Goal: Information Seeking & Learning: Learn about a topic

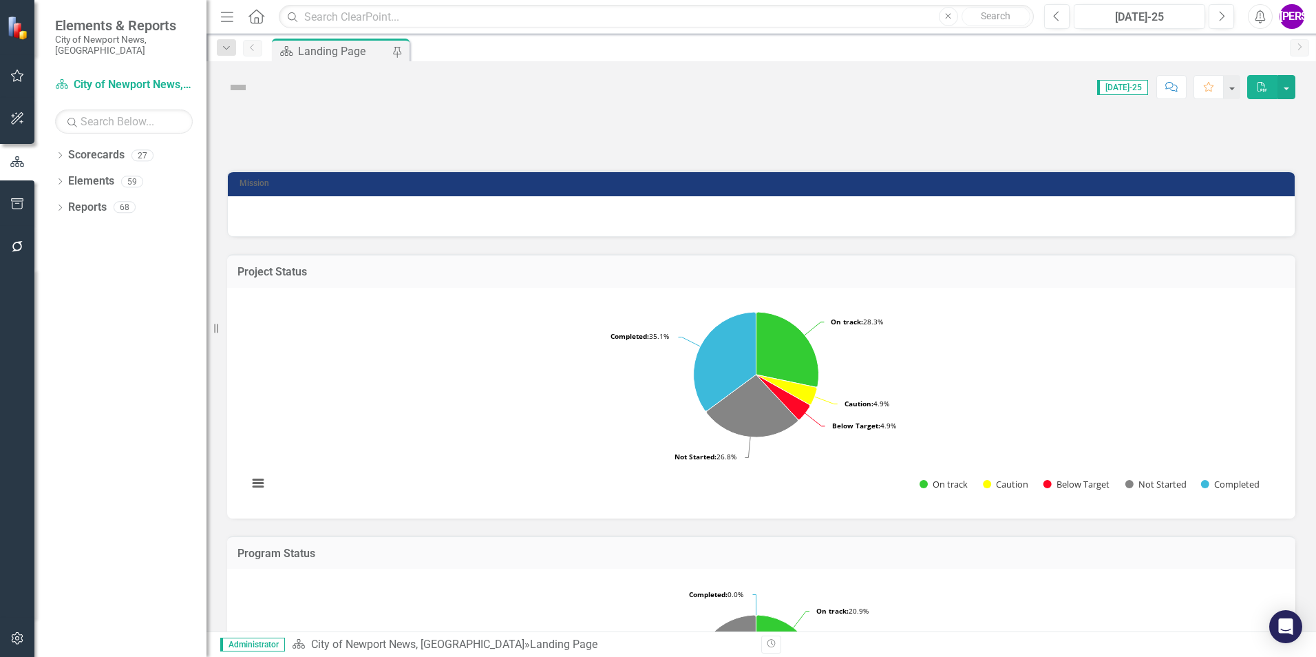
click at [343, 87] on div "Score: N/A [DATE]-25 Completed Comment Favorite PDF" at bounding box center [776, 86] width 1040 height 23
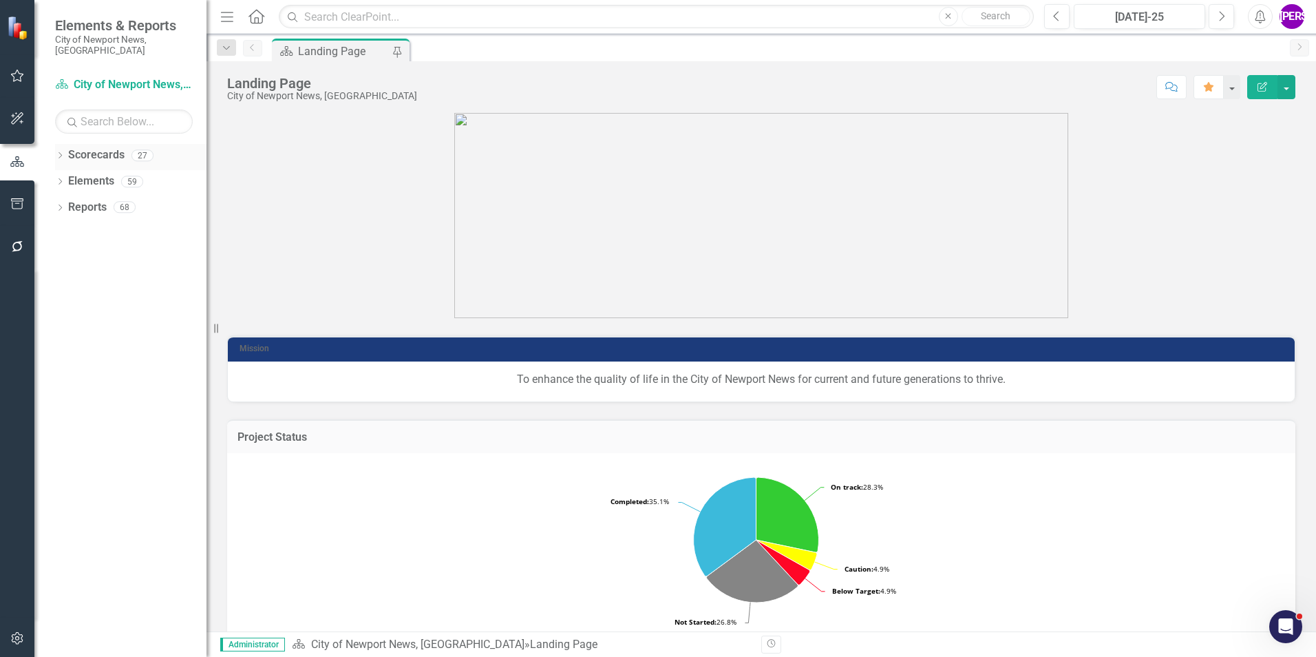
click at [61, 153] on icon "Dropdown" at bounding box center [60, 157] width 10 height 8
click at [67, 177] on icon "Dropdown" at bounding box center [67, 181] width 10 height 8
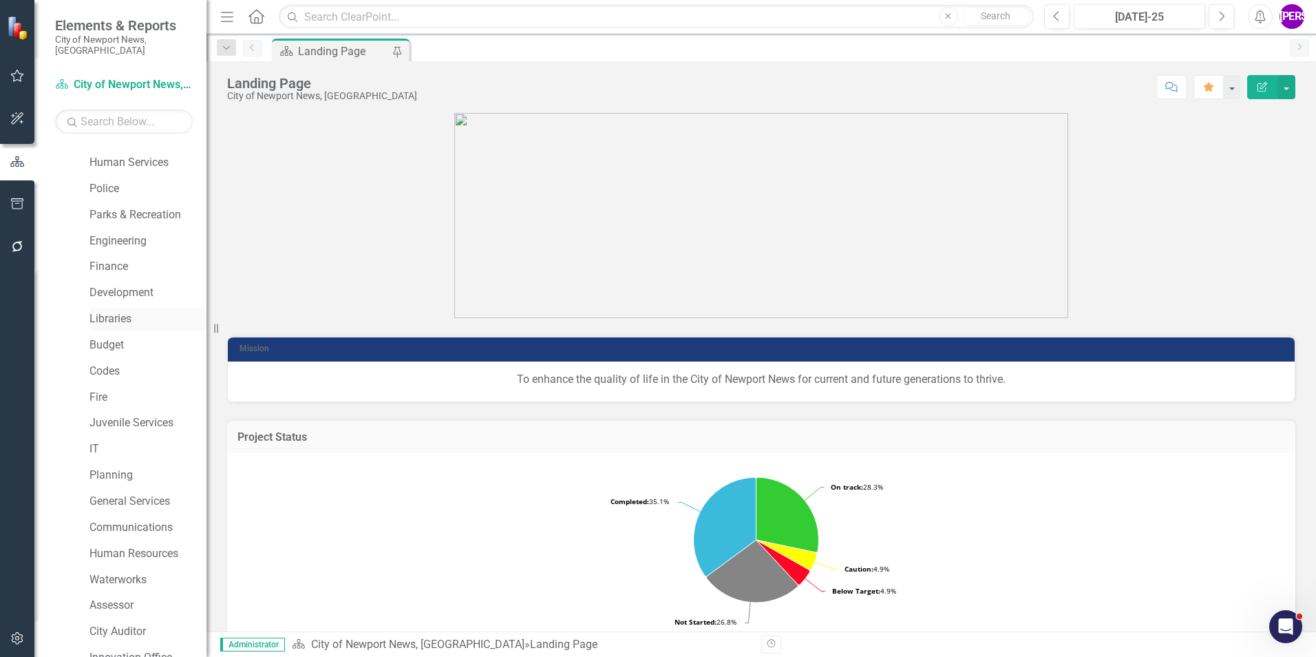
scroll to position [69, 0]
click at [109, 366] on link "Fire" at bounding box center [148, 374] width 117 height 16
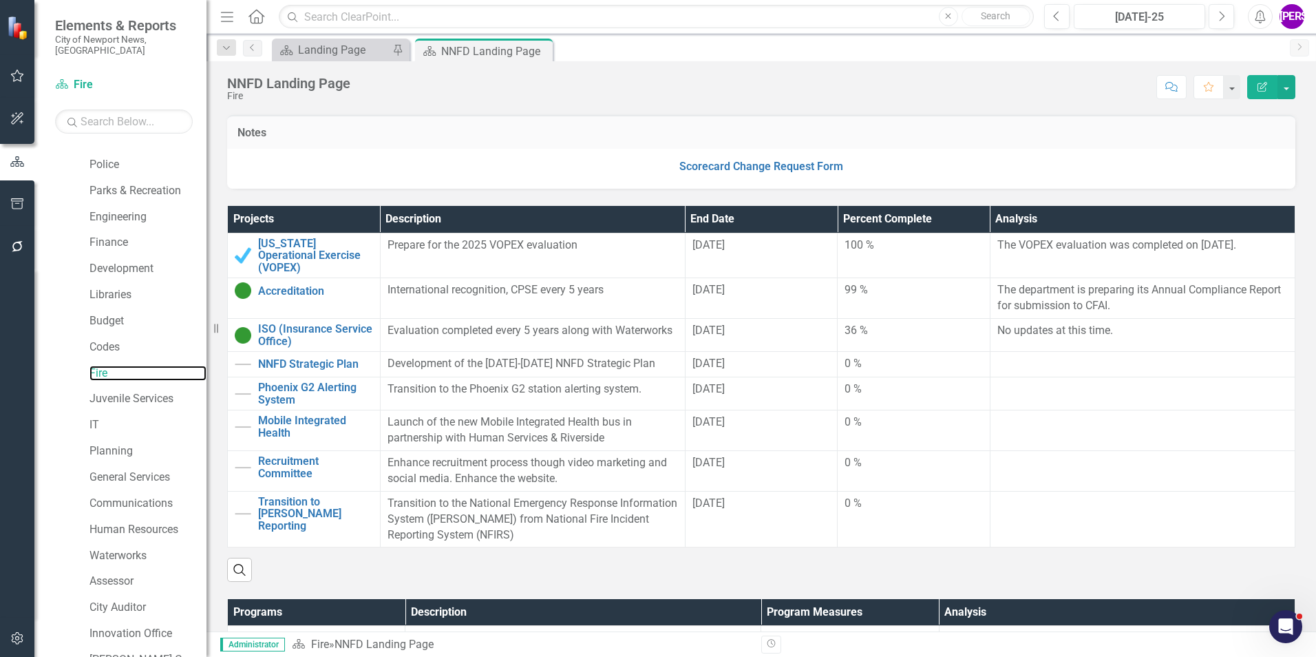
scroll to position [275, 0]
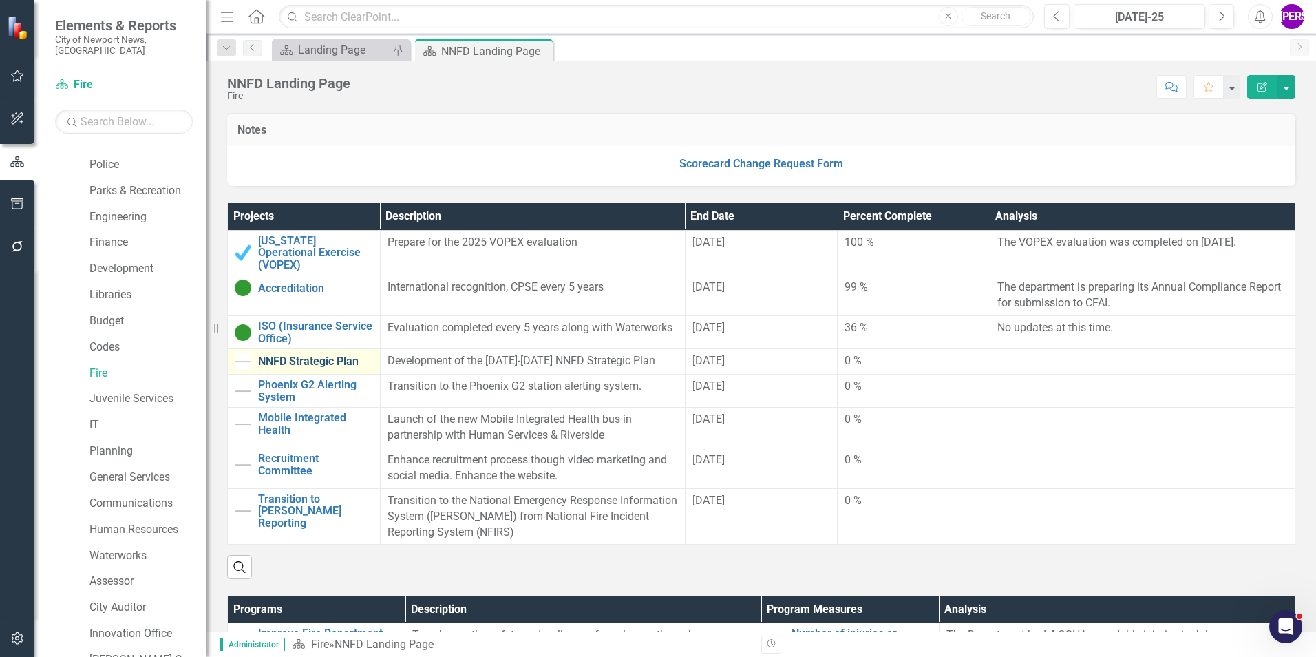
click at [315, 355] on link "NNFD Strategic Plan" at bounding box center [315, 361] width 115 height 12
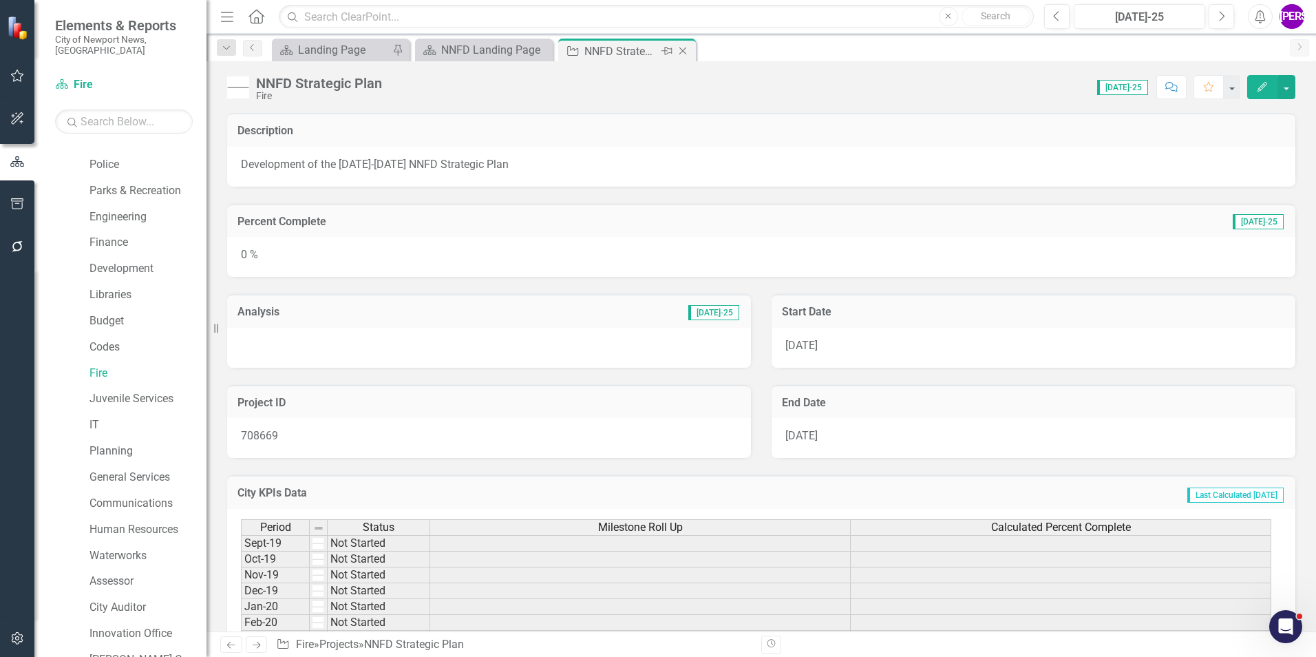
click at [684, 48] on icon "Close" at bounding box center [683, 50] width 14 height 11
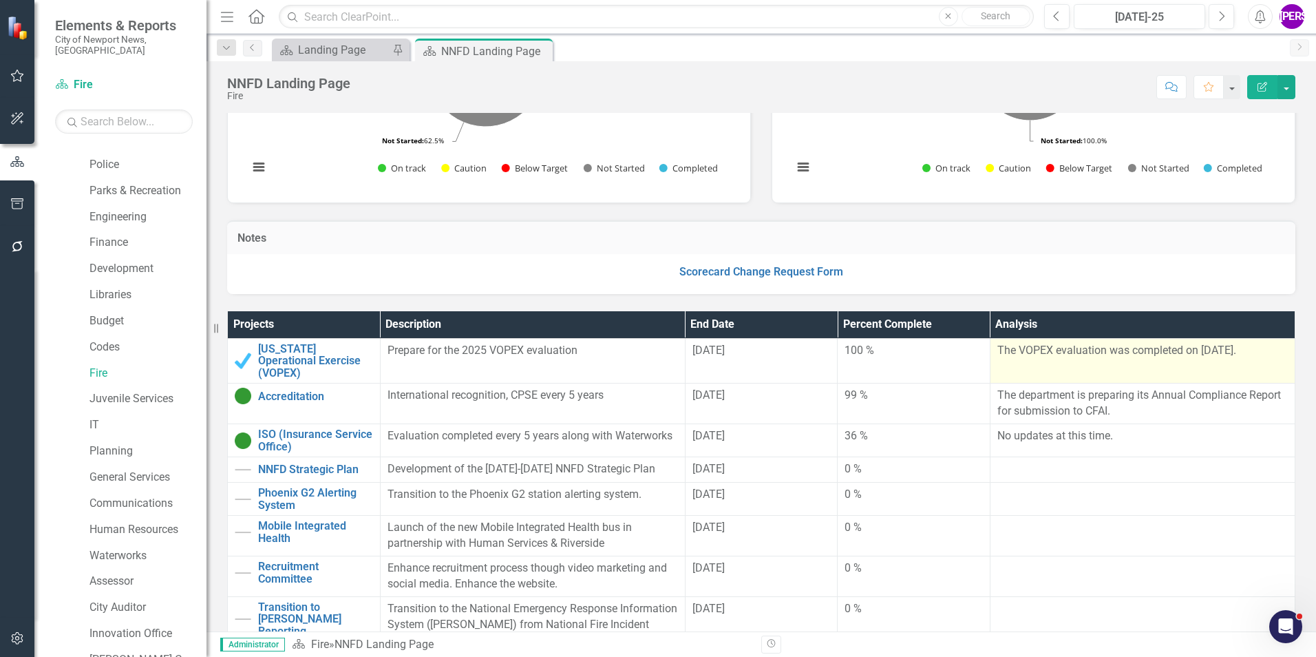
scroll to position [207, 0]
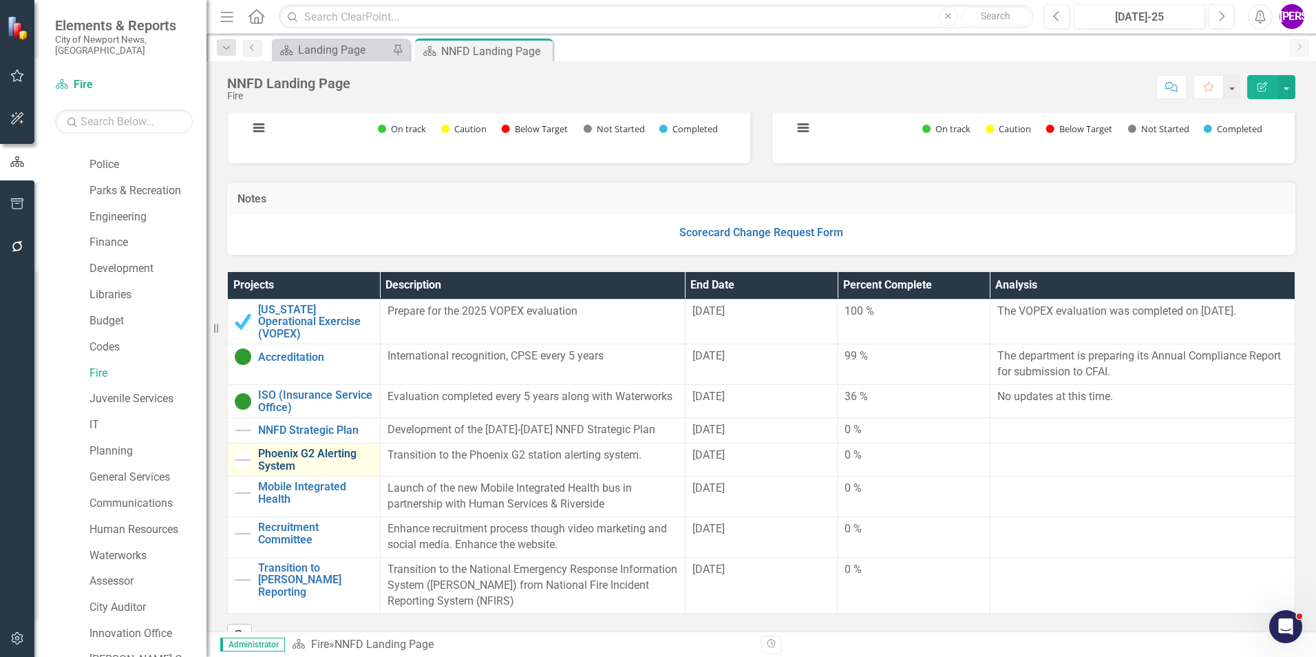
click at [322, 448] on link "Phoenix G2 Alerting System" at bounding box center [315, 460] width 115 height 24
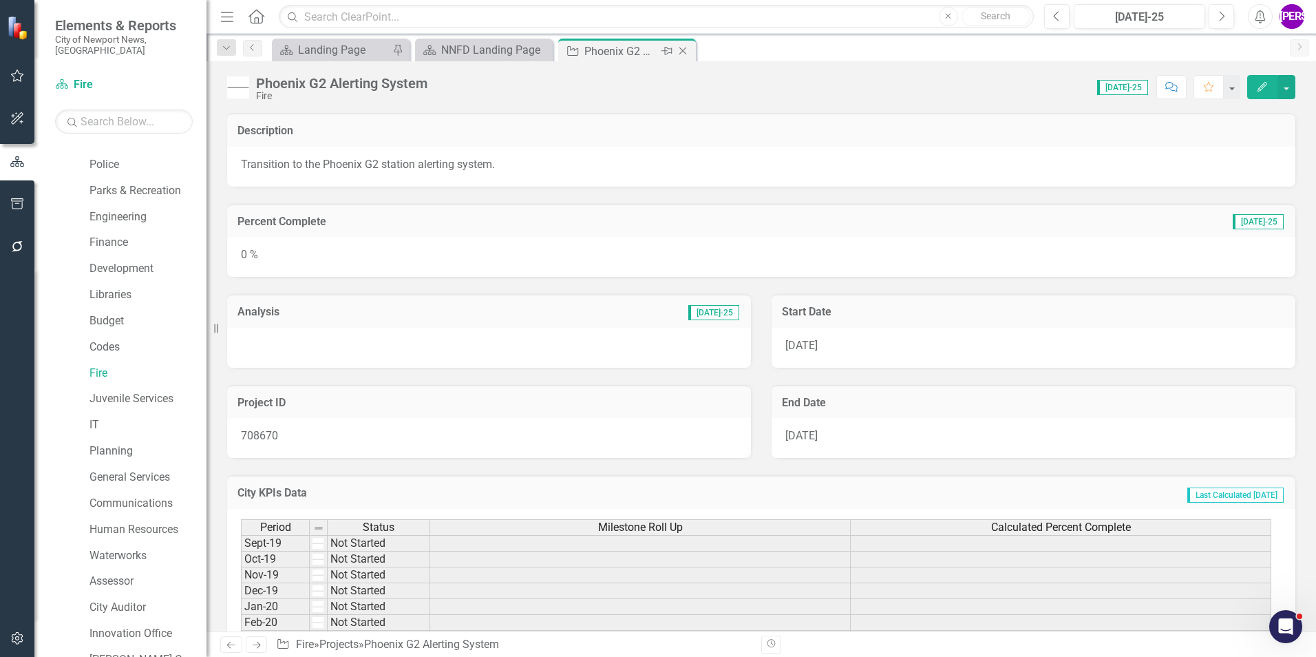
click at [684, 49] on icon "Close" at bounding box center [683, 50] width 14 height 11
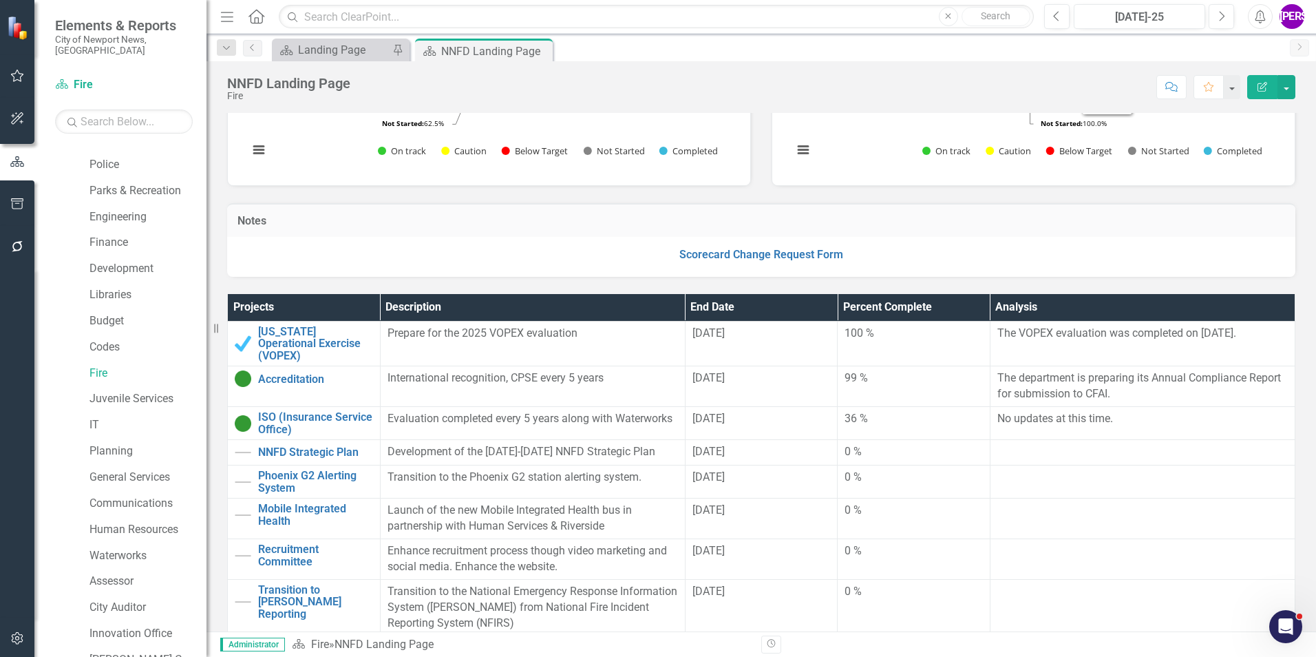
scroll to position [275, 0]
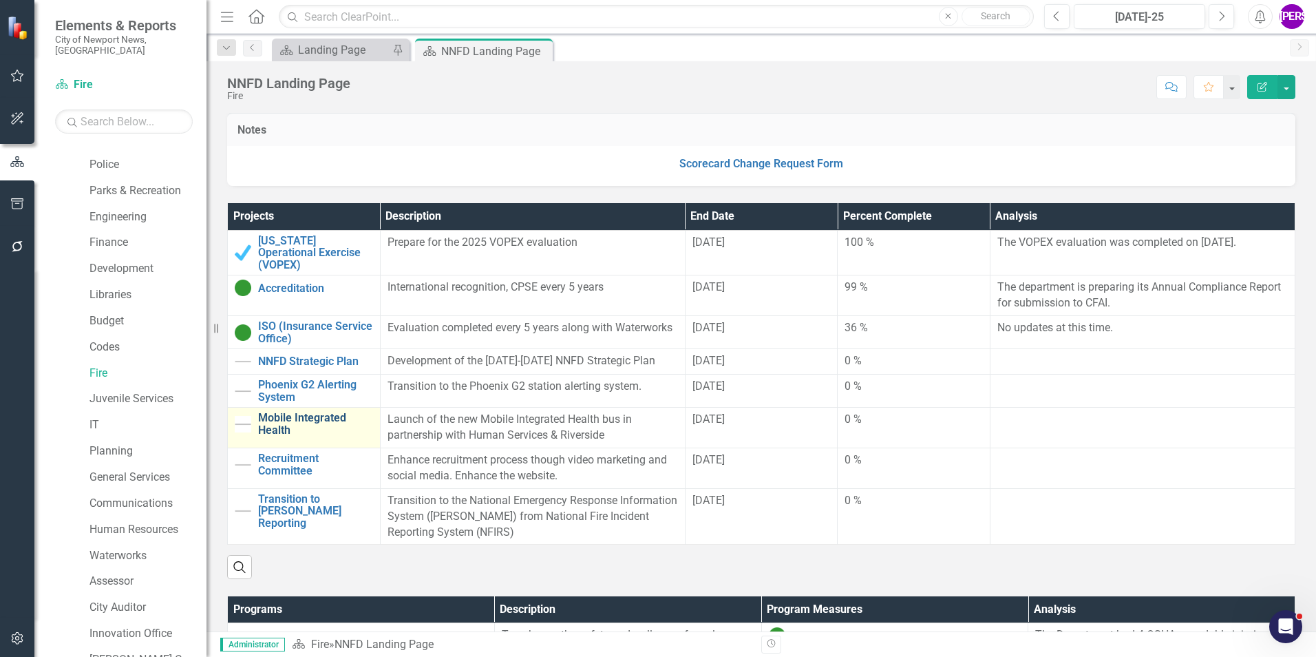
click at [271, 416] on link "Mobile Integrated Health" at bounding box center [315, 424] width 115 height 24
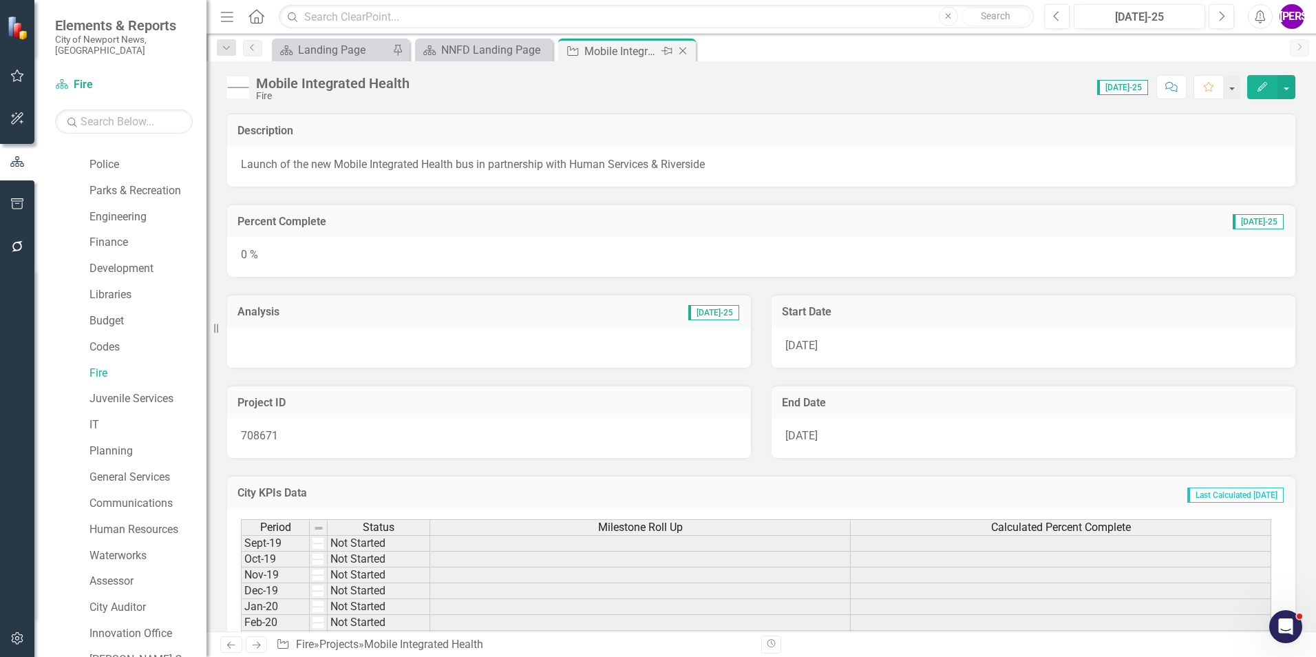
click at [685, 50] on icon "Close" at bounding box center [683, 50] width 14 height 11
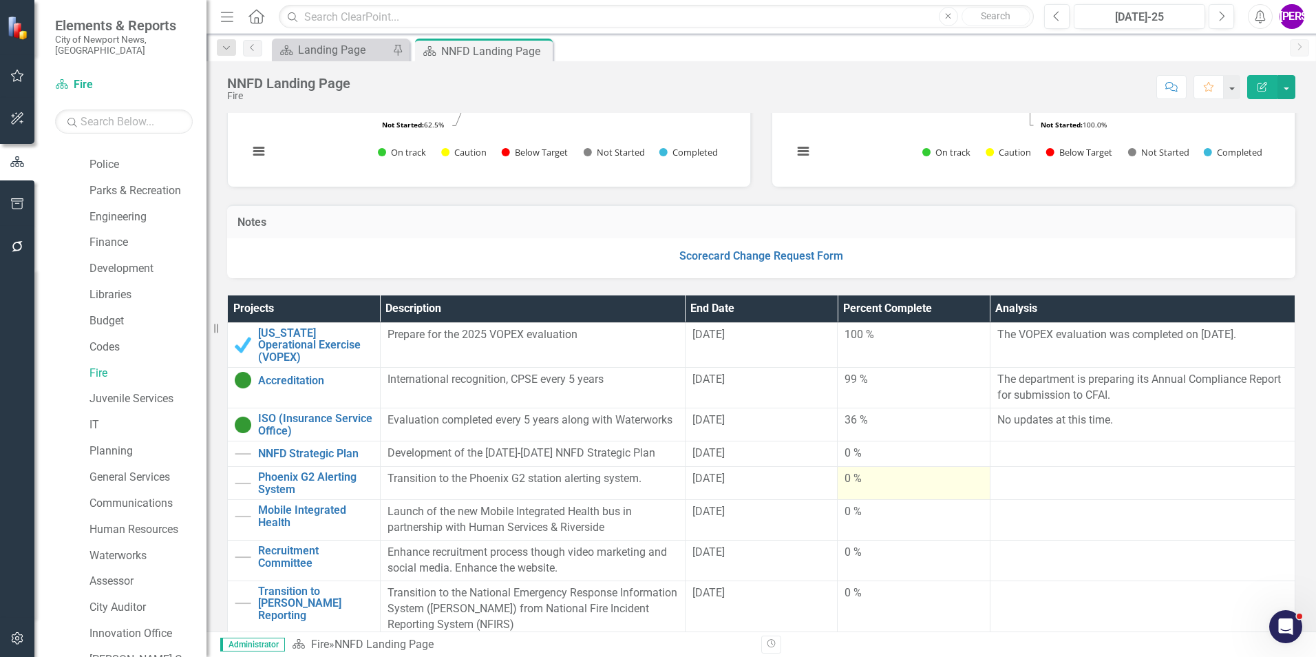
scroll to position [207, 0]
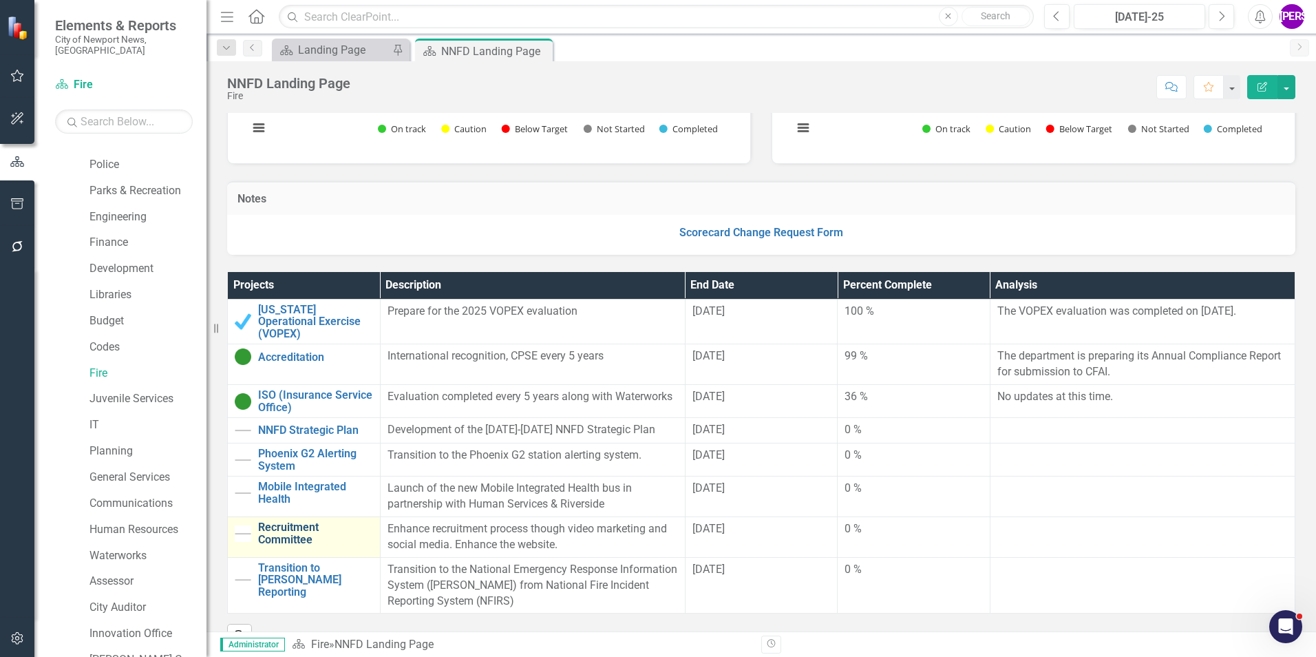
click at [285, 521] on link "Recruitment Committee" at bounding box center [315, 533] width 115 height 24
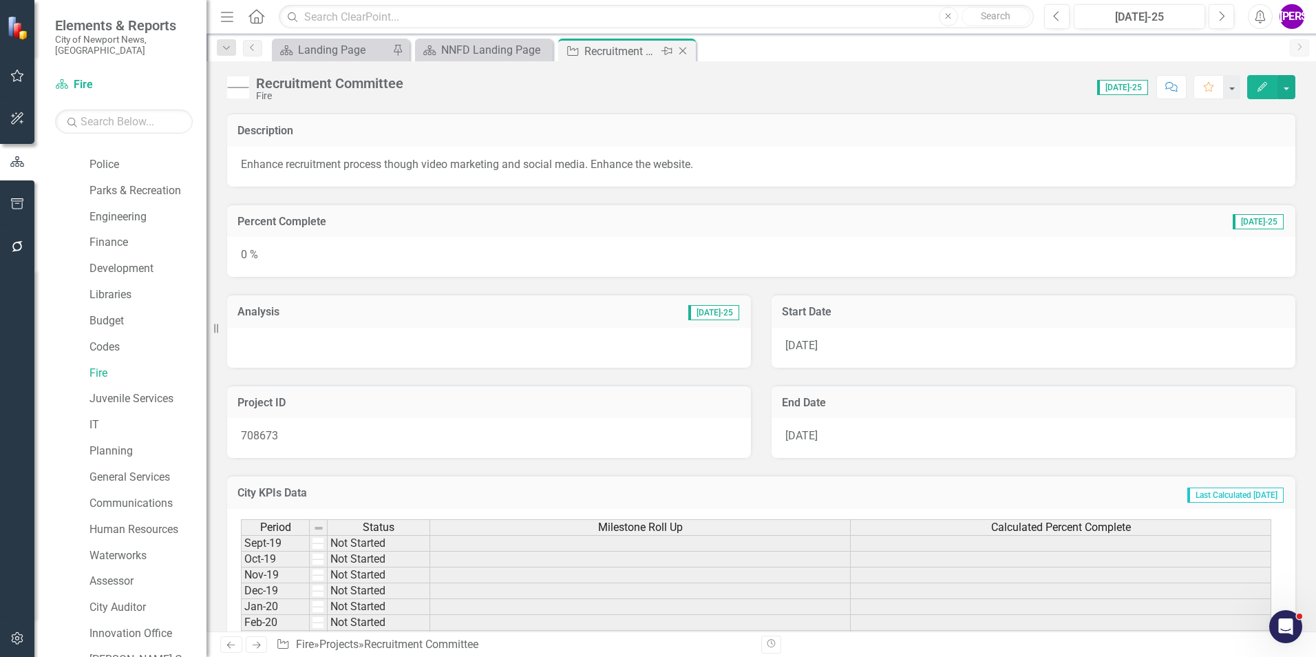
click at [684, 51] on icon "Close" at bounding box center [683, 50] width 14 height 11
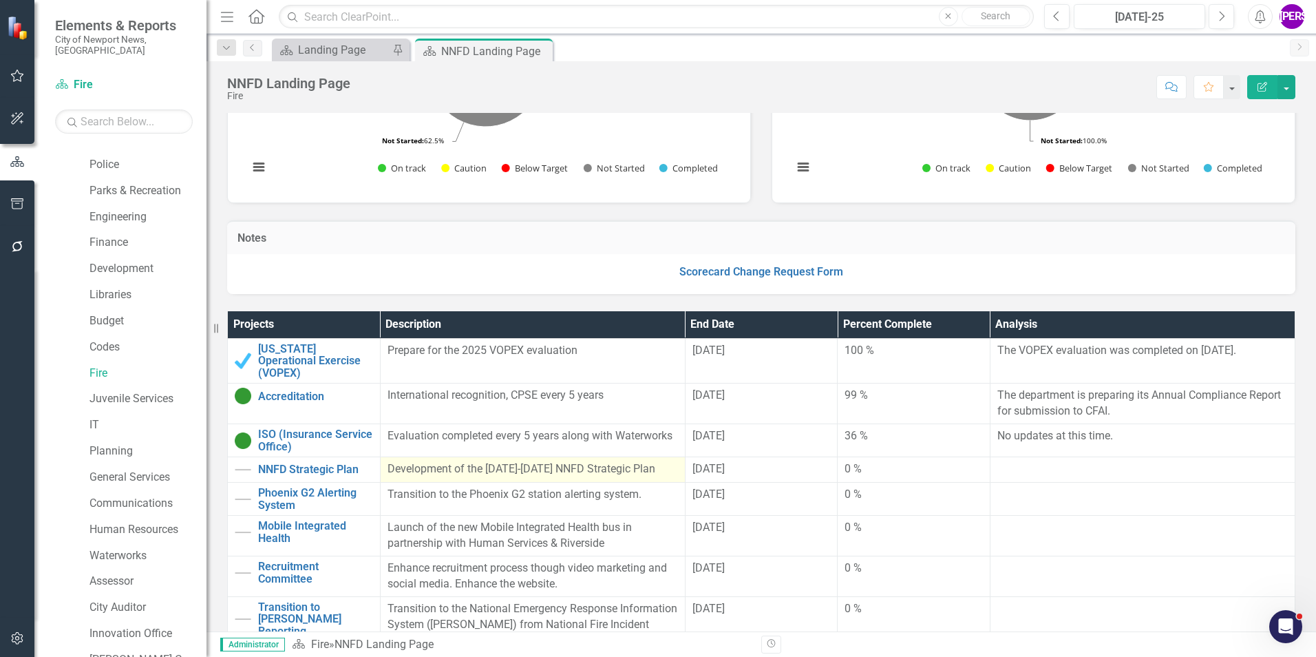
scroll to position [207, 0]
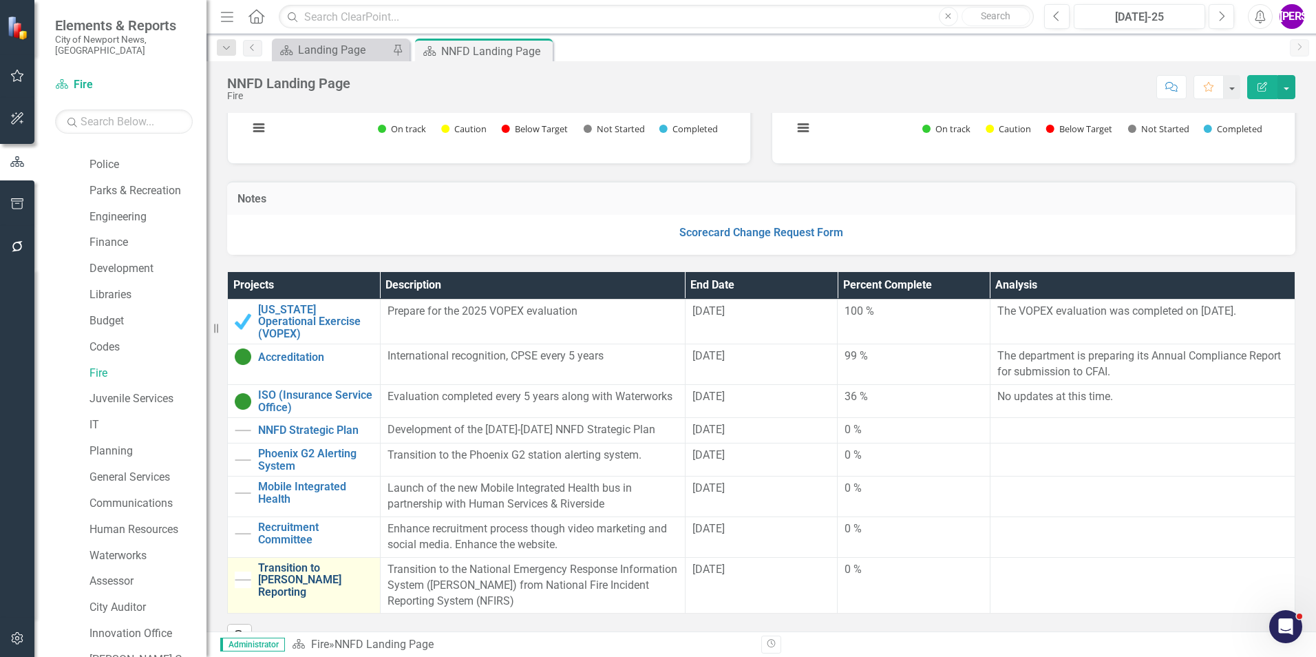
click at [284, 562] on link "Transition to [PERSON_NAME] Reporting" at bounding box center [315, 580] width 115 height 36
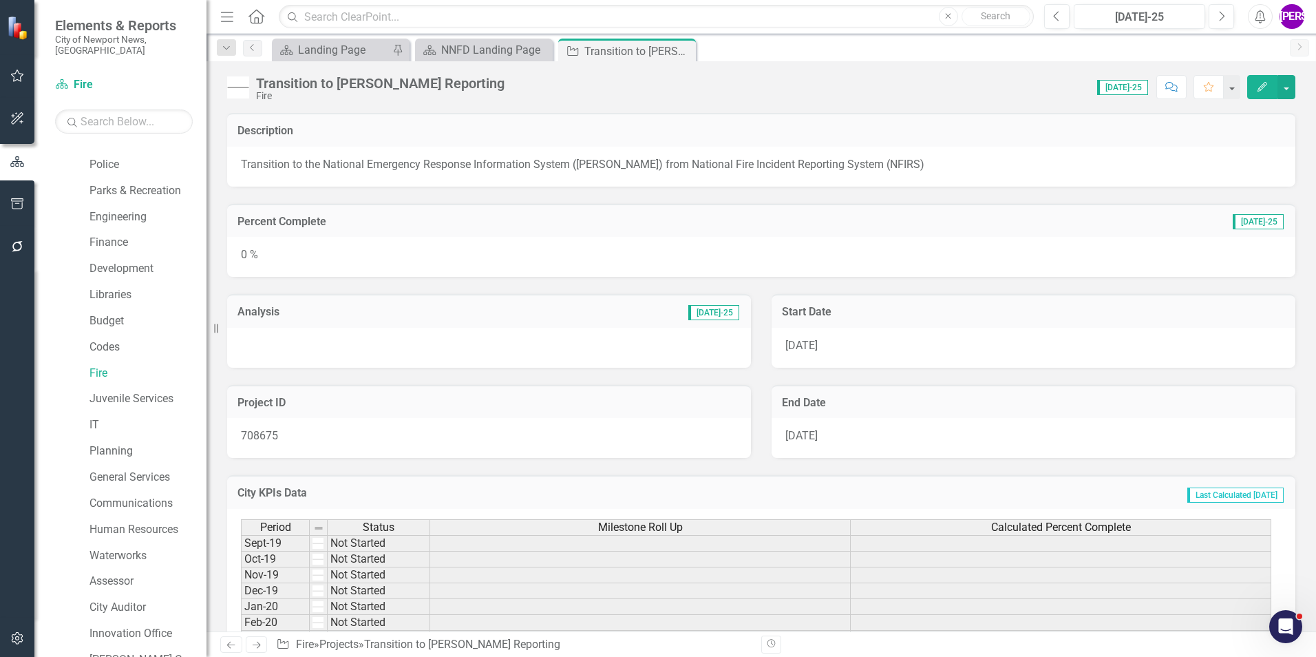
click at [0, 0] on icon "Close" at bounding box center [0, 0] width 0 height 0
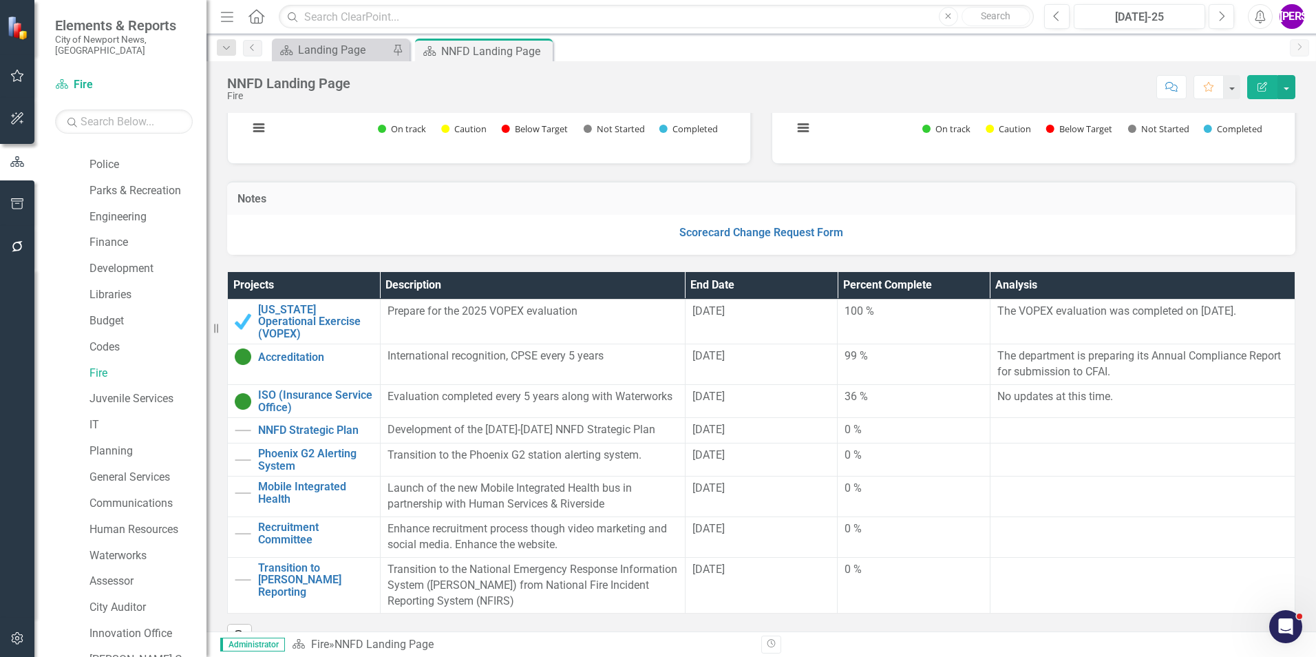
scroll to position [275, 0]
